Goal: Transaction & Acquisition: Purchase product/service

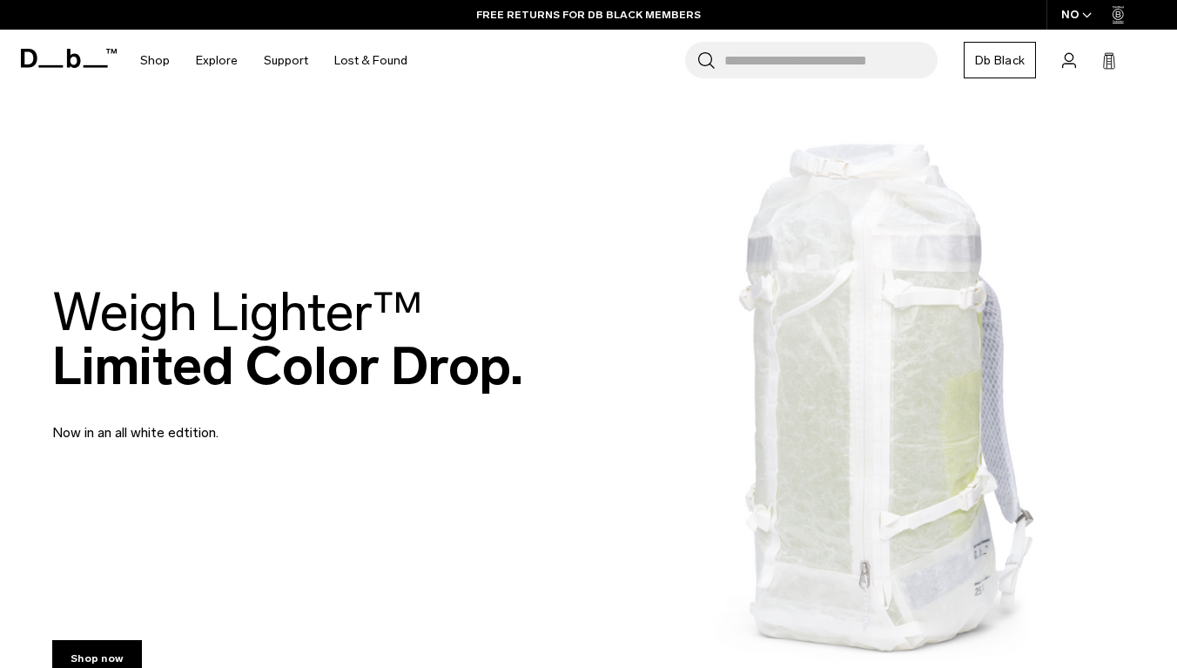
click at [990, 51] on link "Db Black" at bounding box center [1000, 60] width 72 height 37
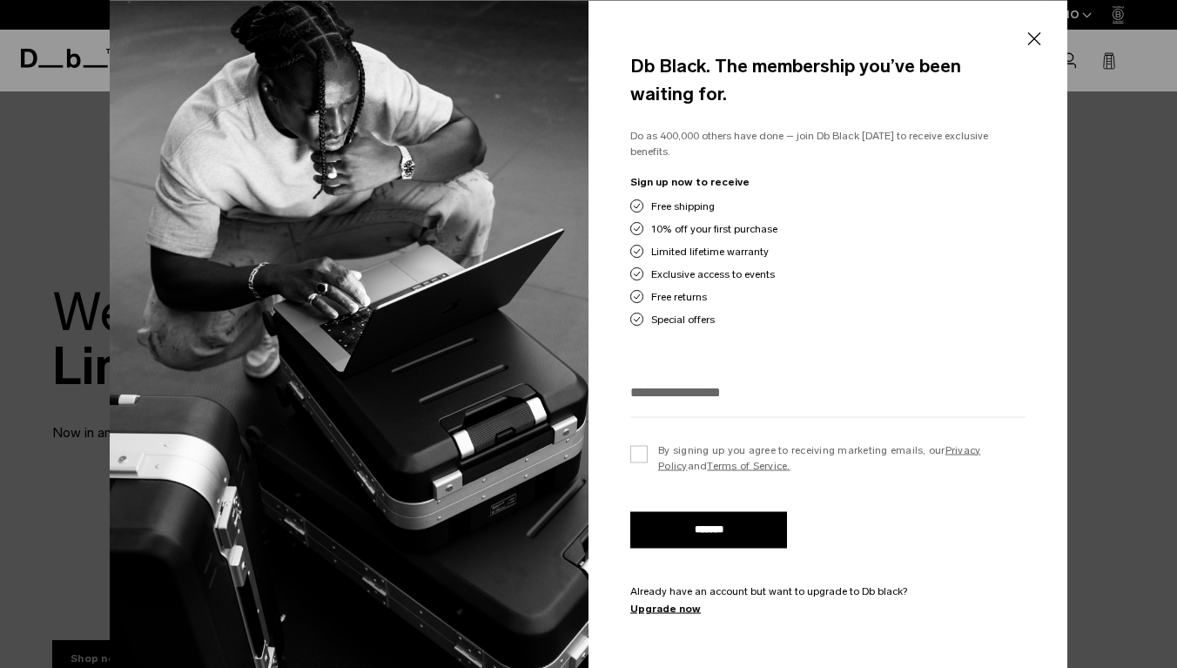
click at [1031, 44] on button "Close" at bounding box center [1034, 39] width 22 height 37
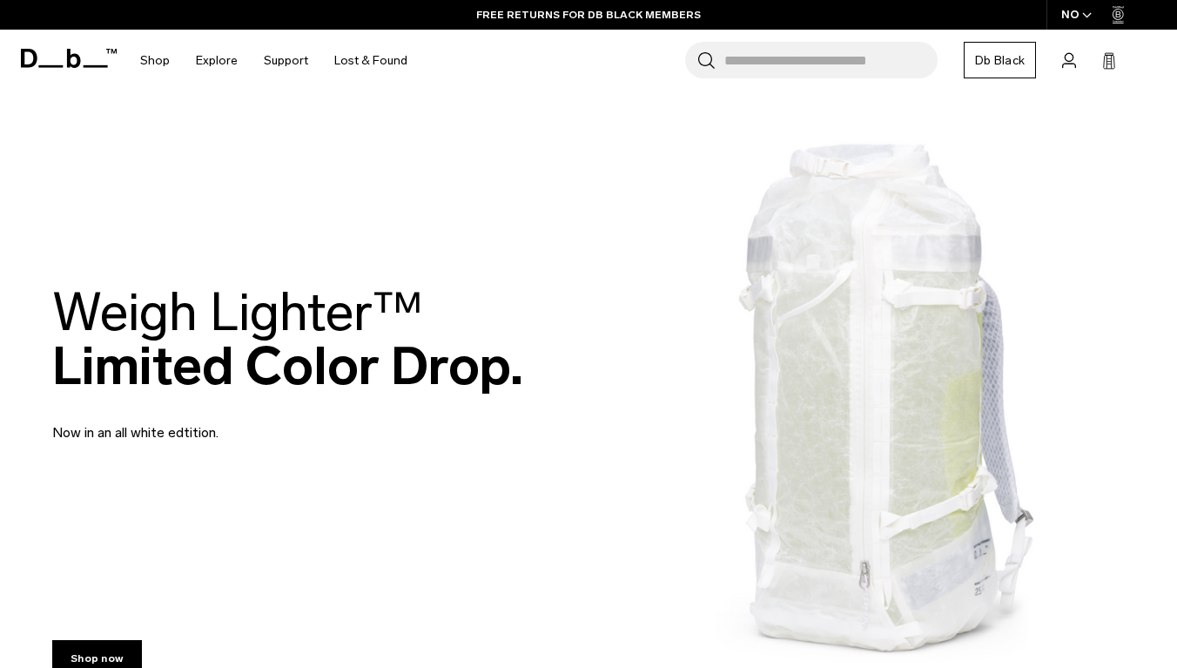
click at [1084, 12] on icon "button" at bounding box center [1087, 15] width 10 height 6
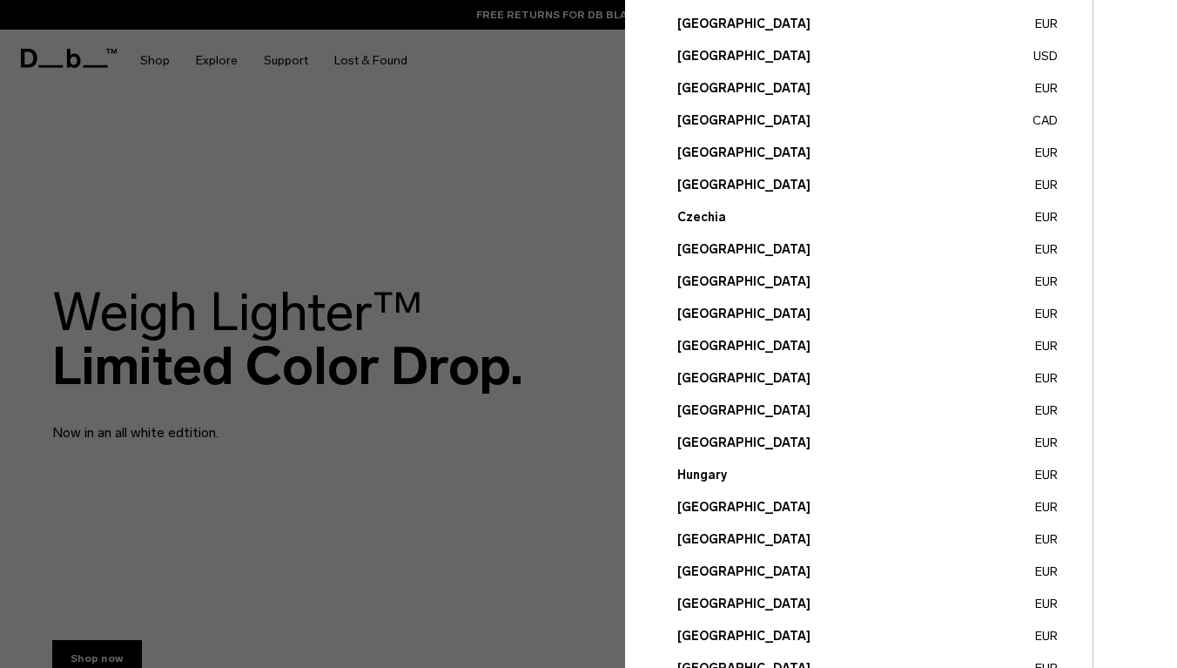
scroll to position [205, 0]
click at [692, 472] on button "Hungary EUR" at bounding box center [867, 474] width 380 height 18
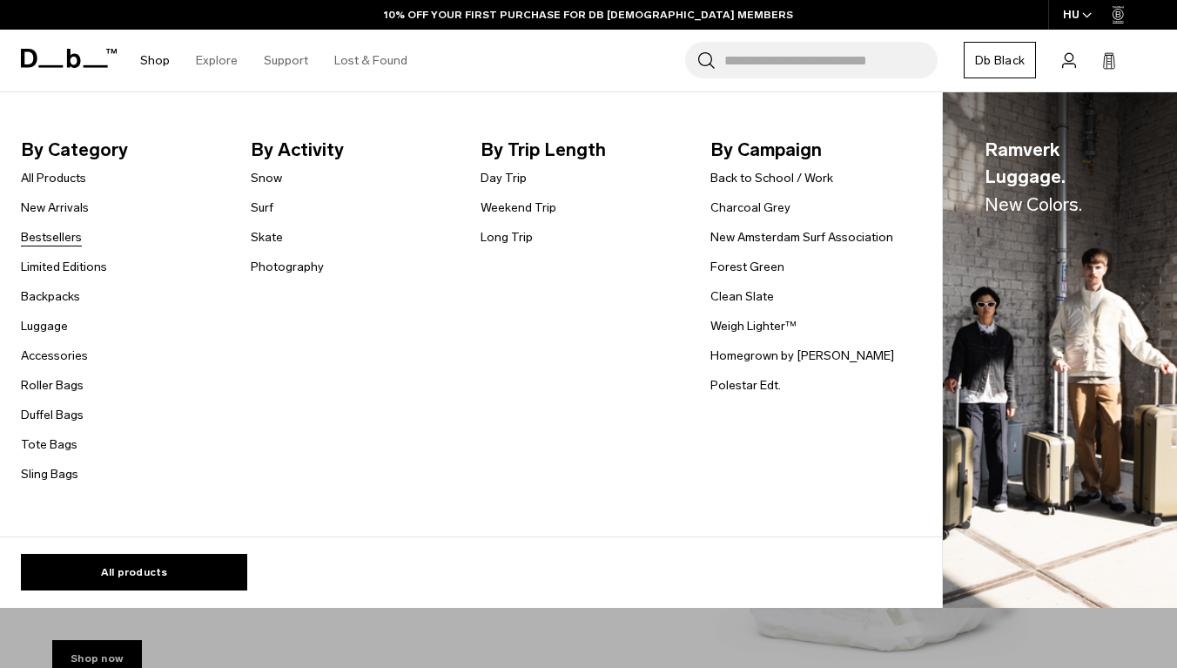
click at [64, 244] on link "Bestsellers" at bounding box center [51, 237] width 61 height 18
